Goal: Use online tool/utility

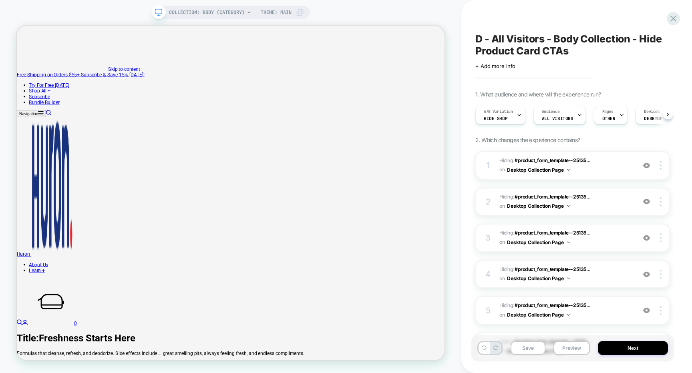
scroll to position [0, 0]
click at [567, 348] on button "Preview" at bounding box center [572, 348] width 36 height 14
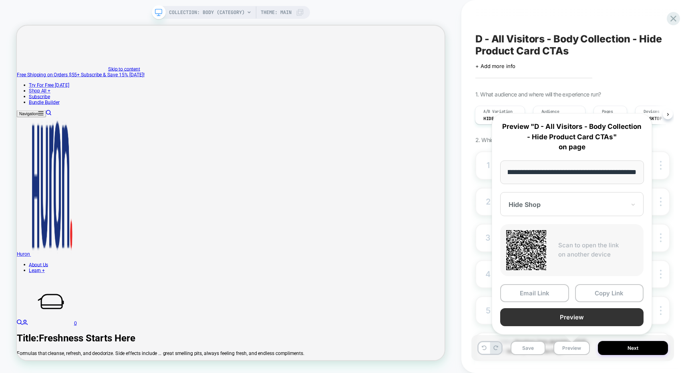
scroll to position [0, 0]
click at [559, 318] on button "Preview" at bounding box center [571, 317] width 143 height 18
